Goal: Task Accomplishment & Management: Complete application form

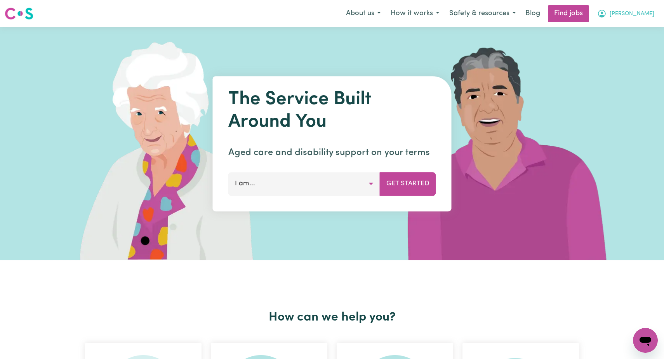
click at [642, 13] on span "[PERSON_NAME]" at bounding box center [632, 14] width 45 height 9
click at [630, 30] on link "My Account" at bounding box center [628, 30] width 61 height 15
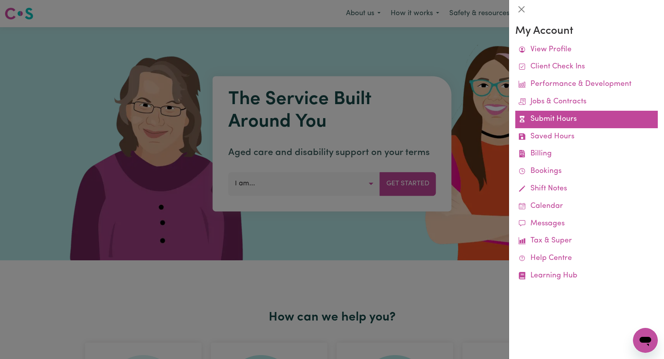
click at [556, 116] on link "Submit Hours" at bounding box center [587, 119] width 143 height 17
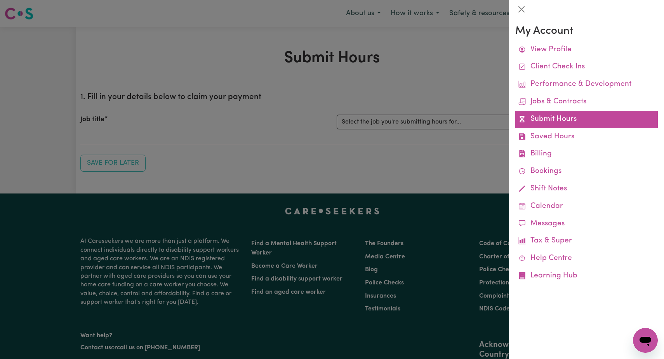
click at [556, 116] on link "Submit Hours" at bounding box center [587, 119] width 143 height 17
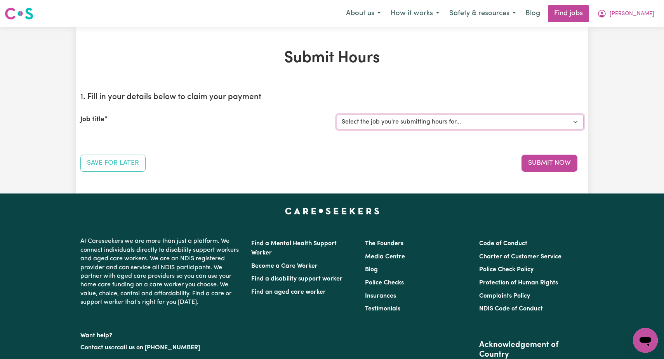
select select "12237"
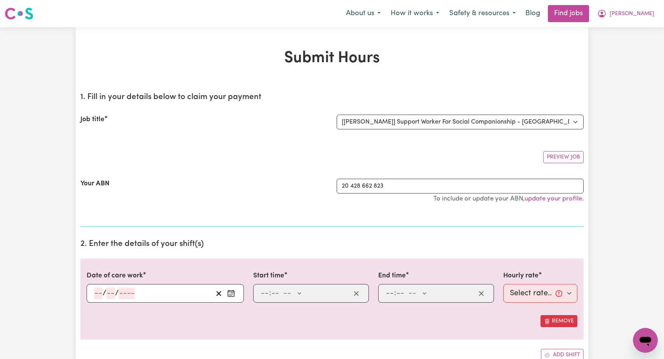
click at [93, 290] on div "/ /" at bounding box center [153, 293] width 120 height 12
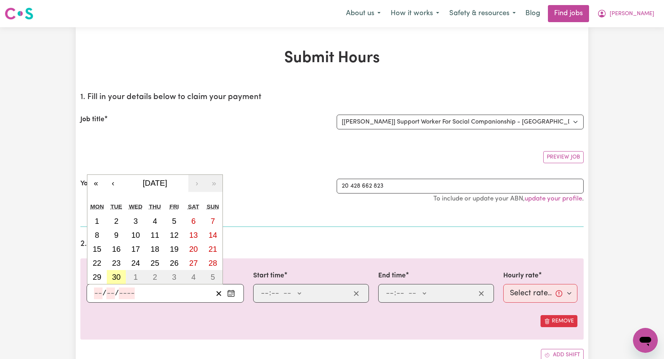
click at [114, 275] on abbr "30" at bounding box center [116, 277] width 9 height 9
type input "[DATE]"
type input "30"
type input "9"
type input "2025"
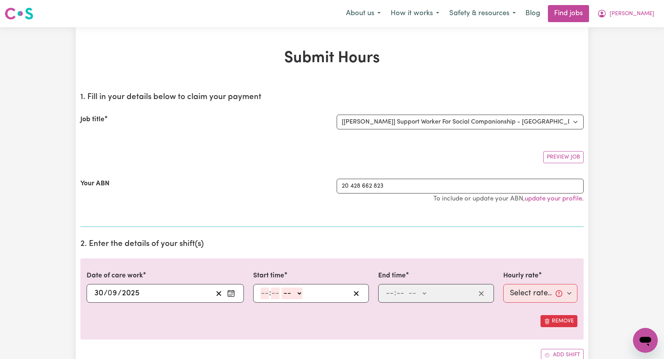
click at [265, 291] on input "number" at bounding box center [265, 293] width 9 height 12
type input "9"
type input "00"
select select "am"
type input "09:00"
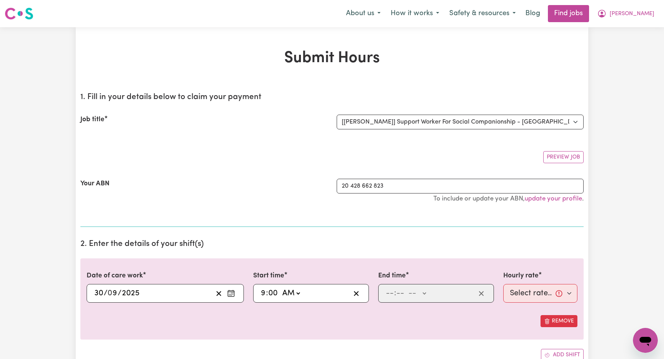
type input "0"
click at [390, 291] on input "number" at bounding box center [390, 293] width 9 height 12
type input "12"
type input "00"
select select "pm"
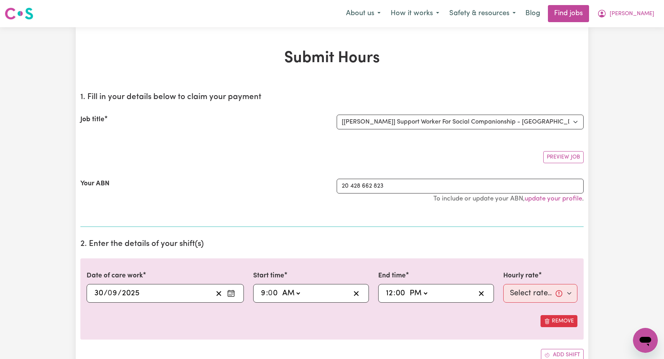
type input "12:00"
type input "0"
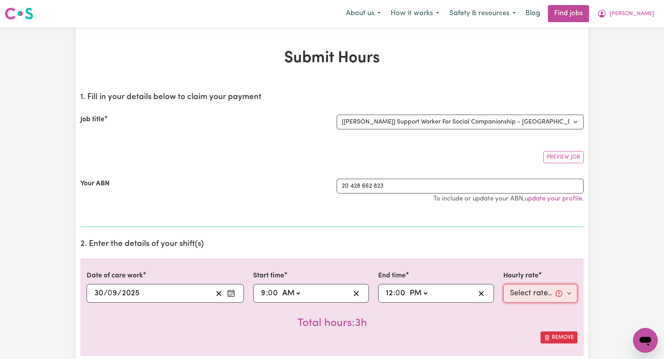
select select "82.49-Weekday"
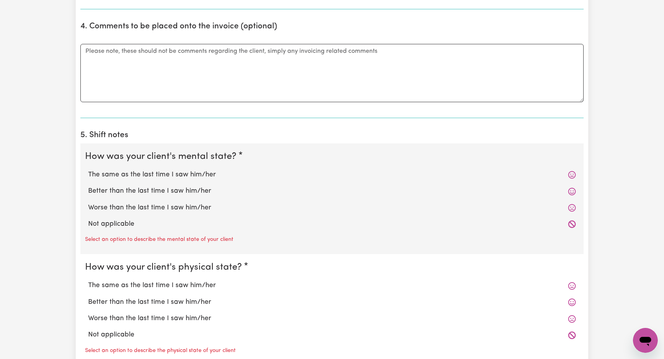
scroll to position [459, 0]
click at [173, 170] on label "The same as the last time I saw him/her" at bounding box center [332, 174] width 488 height 10
click at [88, 169] on input "The same as the last time I saw him/her" at bounding box center [88, 168] width 0 height 0
radio input "true"
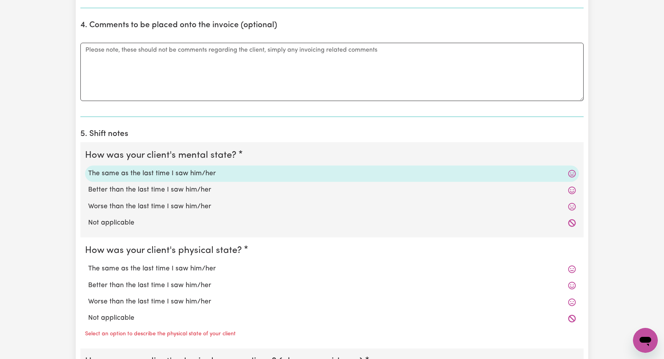
click at [163, 264] on label "The same as the last time I saw him/her" at bounding box center [332, 269] width 488 height 10
click at [88, 263] on input "The same as the last time I saw him/her" at bounding box center [88, 263] width 0 height 0
radio input "true"
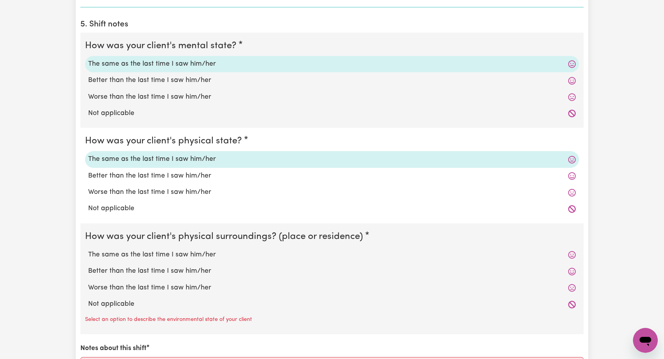
scroll to position [579, 0]
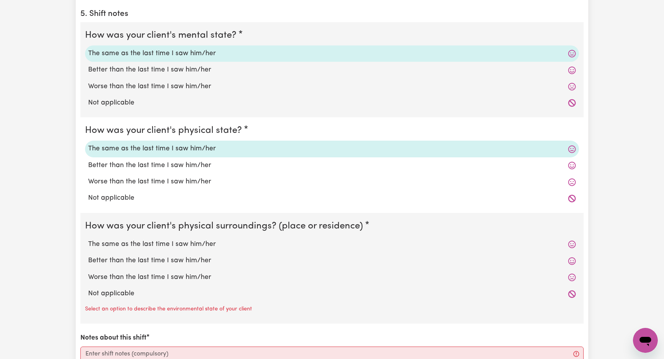
click at [179, 242] on label "The same as the last time I saw him/her" at bounding box center [332, 244] width 488 height 10
click at [88, 239] on input "The same as the last time I saw him/her" at bounding box center [88, 239] width 0 height 0
radio input "true"
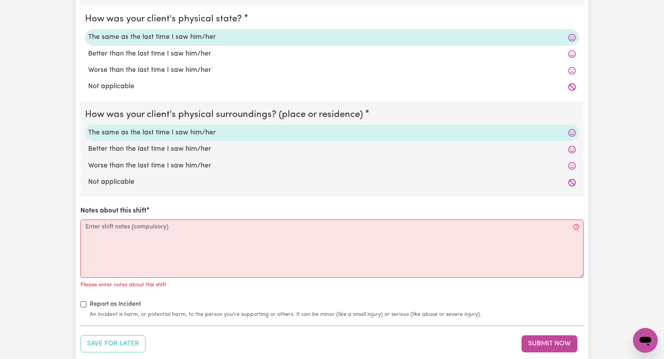
scroll to position [699, 0]
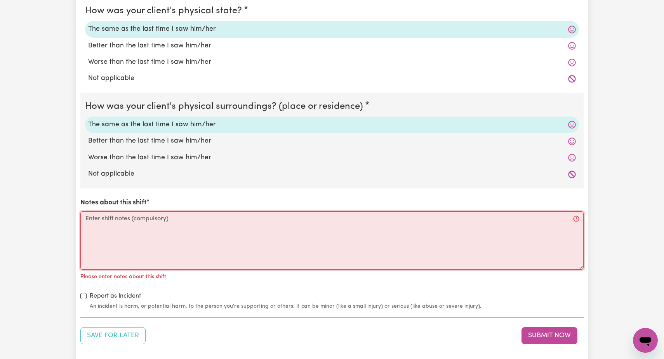
click at [85, 213] on textarea "Notes about this shift" at bounding box center [331, 240] width 503 height 58
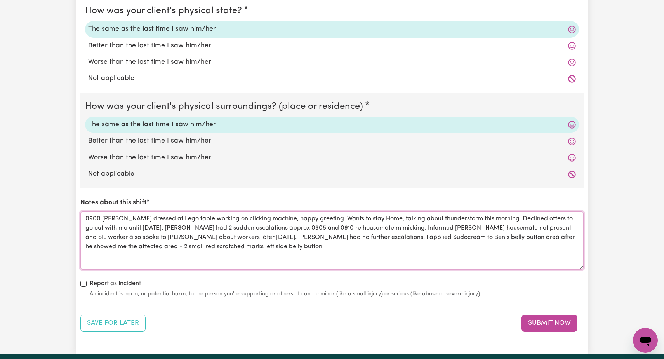
click at [393, 234] on textarea "0900 [PERSON_NAME] dressed at Lego table working on clicking machine, happy gre…" at bounding box center [331, 240] width 503 height 58
click at [192, 243] on textarea "0900 [PERSON_NAME] dressed at Lego table working on clicking machine, happy gre…" at bounding box center [331, 240] width 503 height 58
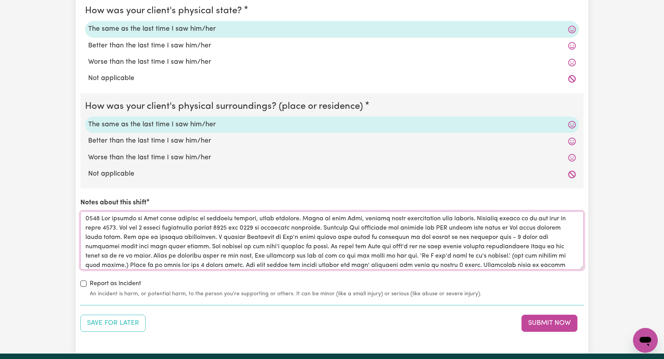
scroll to position [9, 0]
click at [498, 263] on textarea "Notes about this shift" at bounding box center [331, 240] width 503 height 58
click at [508, 261] on textarea "Notes about this shift" at bounding box center [331, 240] width 503 height 58
click at [352, 213] on textarea "Notes about this shift" at bounding box center [331, 240] width 503 height 58
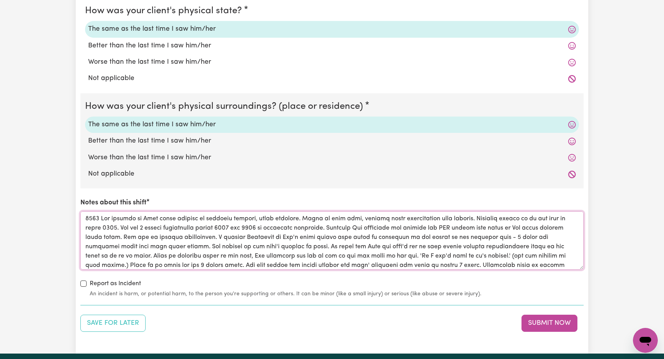
click at [444, 213] on textarea "Notes about this shift" at bounding box center [331, 240] width 503 height 58
click at [446, 232] on textarea "Notes about this shift" at bounding box center [331, 240] width 503 height 58
click at [174, 242] on textarea "Notes about this shift" at bounding box center [331, 240] width 503 height 58
click at [232, 243] on textarea "Notes about this shift" at bounding box center [331, 240] width 503 height 58
click at [511, 242] on textarea "Notes about this shift" at bounding box center [331, 240] width 503 height 58
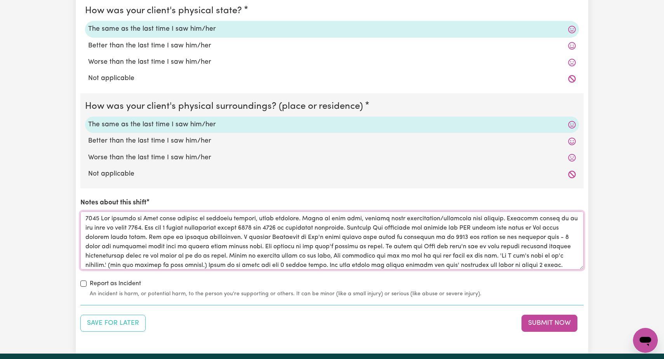
click at [557, 242] on textarea "Notes about this shift" at bounding box center [331, 240] width 503 height 58
click at [238, 253] on textarea "Notes about this shift" at bounding box center [331, 240] width 503 height 58
click at [279, 252] on textarea "Notes about this shift" at bounding box center [331, 240] width 503 height 58
click at [319, 252] on textarea "Notes about this shift" at bounding box center [331, 240] width 503 height 58
click at [499, 250] on textarea "Notes about this shift" at bounding box center [331, 240] width 503 height 58
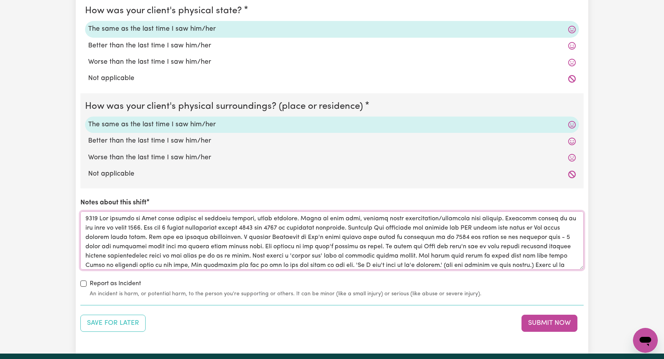
click at [556, 252] on textarea "Notes about this shift" at bounding box center [331, 240] width 503 height 58
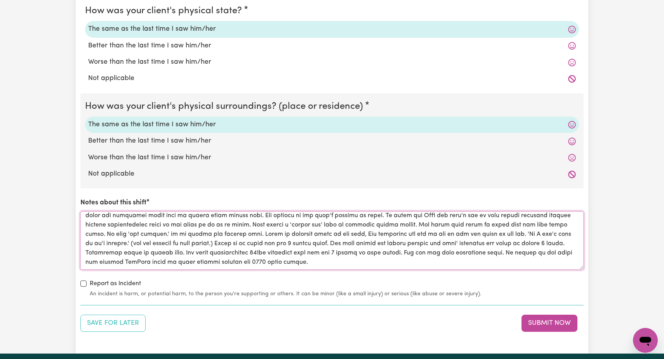
scroll to position [31, 0]
click at [309, 261] on textarea "Notes about this shift" at bounding box center [331, 240] width 503 height 58
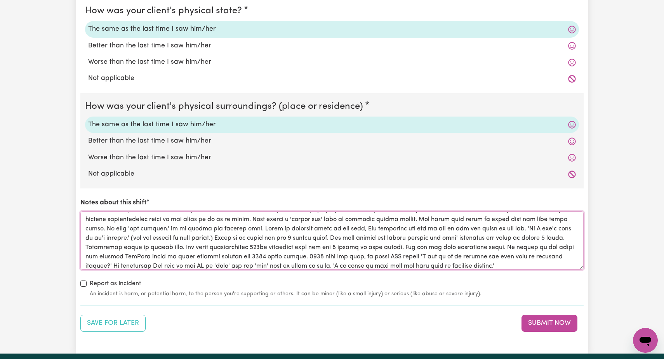
click at [342, 263] on textarea "Notes about this shift" at bounding box center [331, 240] width 503 height 58
click at [554, 261] on textarea "Notes about this shift" at bounding box center [331, 240] width 503 height 58
click at [482, 232] on textarea "Notes about this shift" at bounding box center [331, 240] width 503 height 58
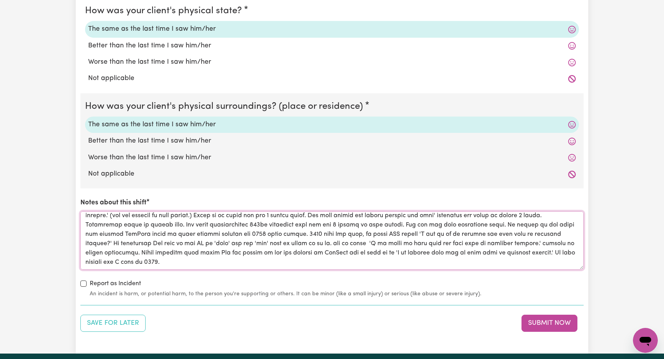
scroll to position [59, 0]
click at [354, 239] on textarea "Notes about this shift" at bounding box center [331, 240] width 503 height 58
click at [136, 249] on textarea "Notes about this shift" at bounding box center [331, 240] width 503 height 58
type textarea "0900 [PERSON_NAME] dressed at Lego table working on clicking machine, happy gre…"
click at [546, 319] on button "Submit Now" at bounding box center [550, 323] width 56 height 17
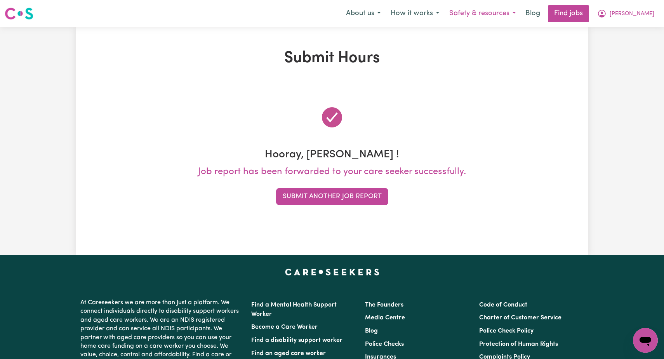
scroll to position [0, 0]
